Goal: Browse casually: Explore the website without a specific task or goal

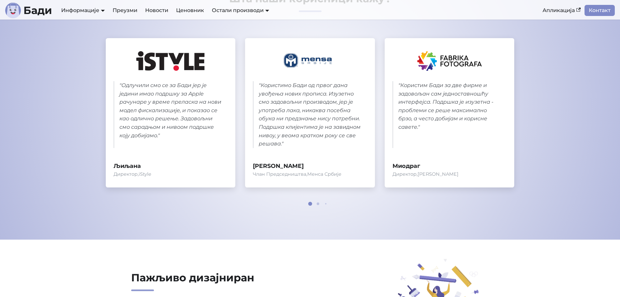
scroll to position [358, 0]
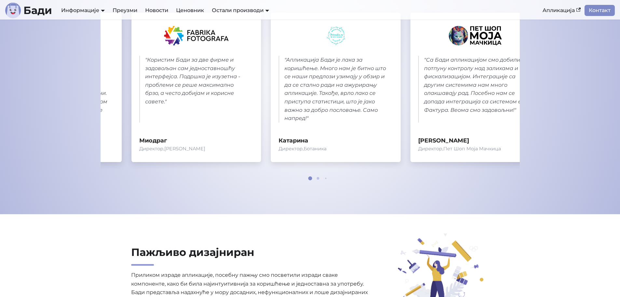
click at [77, 142] on section "Шта наши корисници кажу? " Одлучили смо се за [PERSON_NAME] јер је једини имао …" at bounding box center [310, 80] width 620 height 268
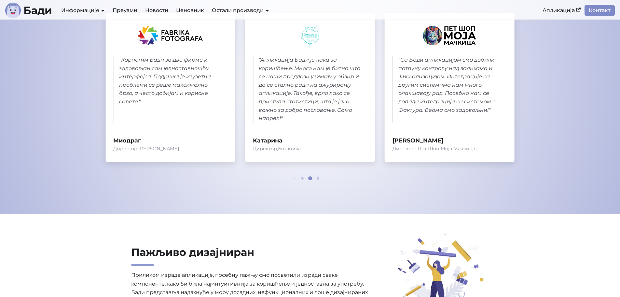
click at [49, 134] on section "Шта наши корисници кажу? " Одлучили смо се за [PERSON_NAME] јер је једини имао …" at bounding box center [310, 80] width 620 height 268
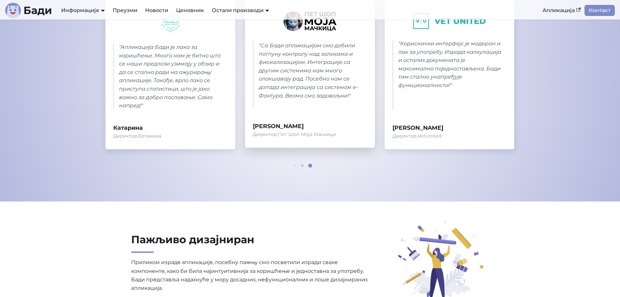
scroll to position [326, 0]
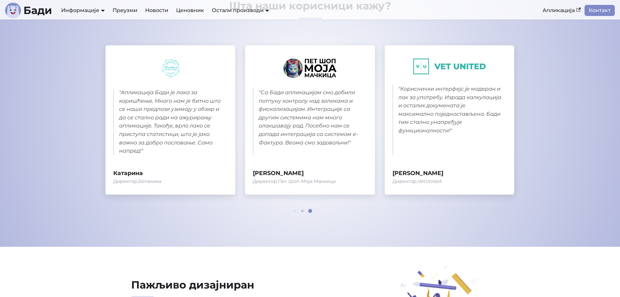
drag, startPoint x: 44, startPoint y: 155, endPoint x: -5, endPoint y: 155, distance: 48.2
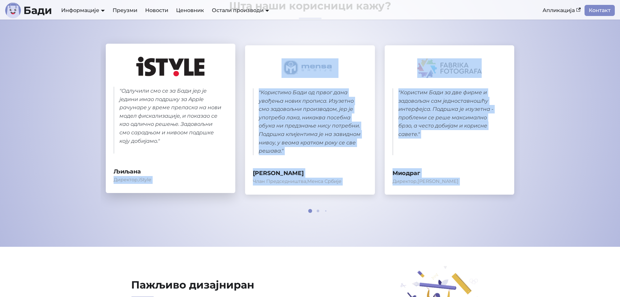
drag, startPoint x: 535, startPoint y: 156, endPoint x: 196, endPoint y: 159, distance: 338.6
click at [206, 159] on section "Шта наши корисници кажу? " Одлучили смо се за [PERSON_NAME] јер је једини имао …" at bounding box center [310, 113] width 620 height 268
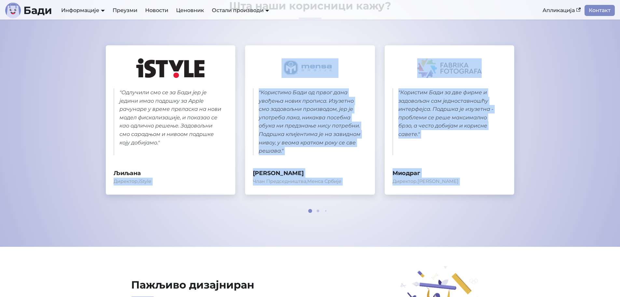
click at [59, 156] on section "Шта наши корисници кажу? " Одлучили смо се за [PERSON_NAME] јер је једини имао …" at bounding box center [310, 113] width 620 height 268
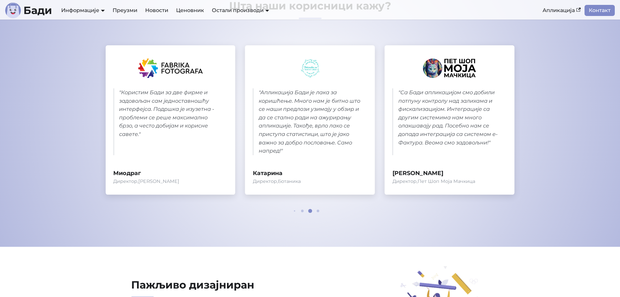
click at [317, 211] on span at bounding box center [318, 210] width 3 height 3
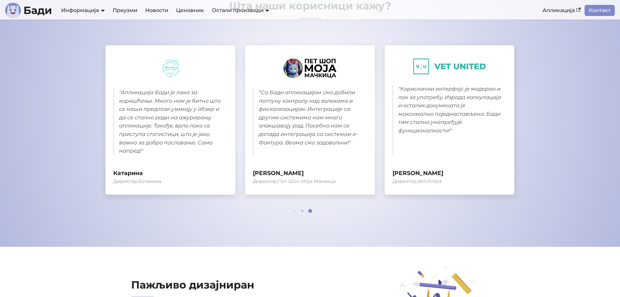
click at [303, 211] on span at bounding box center [302, 210] width 3 height 3
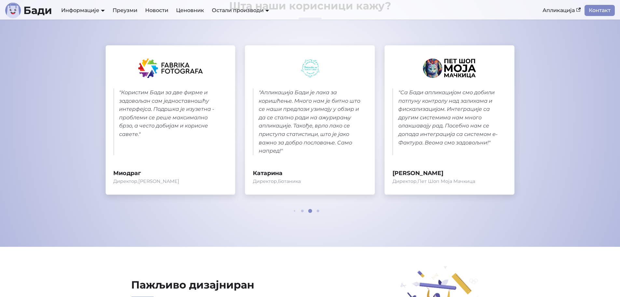
click at [302, 211] on span at bounding box center [302, 210] width 3 height 3
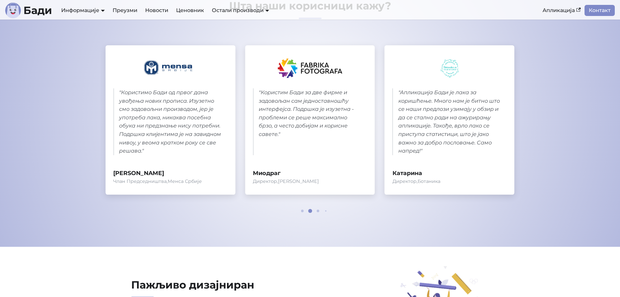
click at [301, 211] on div at bounding box center [310, 211] width 39 height 4
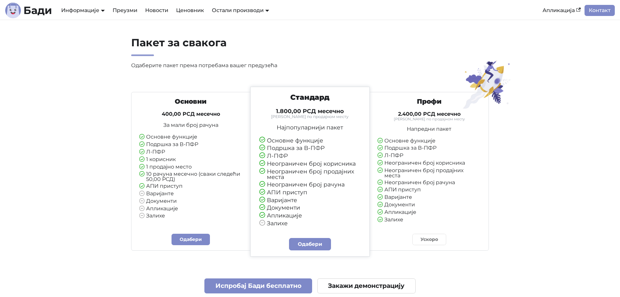
scroll to position [1498, 0]
